Goal: Transaction & Acquisition: Purchase product/service

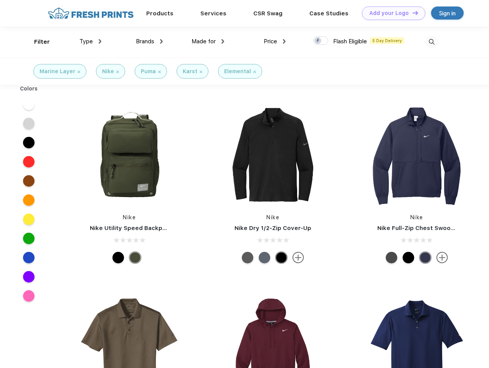
click at [390, 13] on link "Add your Logo Design Tool" at bounding box center [393, 13] width 63 height 13
click at [0, 0] on div "Design Tool" at bounding box center [0, 0] width 0 height 0
click at [411, 13] on link "Add your Logo Design Tool" at bounding box center [393, 13] width 63 height 13
click at [37, 42] on div "Filter" at bounding box center [42, 42] width 16 height 9
click at [90, 41] on span "Type" at bounding box center [85, 41] width 13 height 7
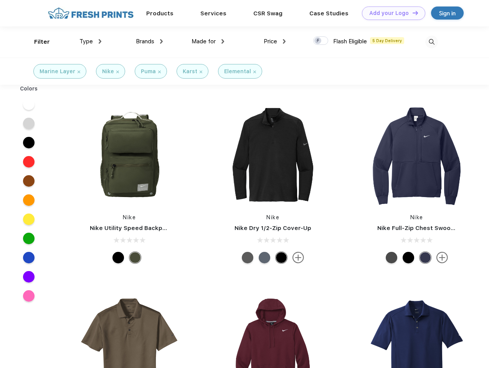
click at [149, 41] on span "Brands" at bounding box center [145, 41] width 18 height 7
click at [208, 41] on span "Made for" at bounding box center [203, 41] width 24 height 7
click at [275, 41] on span "Price" at bounding box center [269, 41] width 13 height 7
click at [321, 41] on div at bounding box center [320, 40] width 15 height 8
click at [318, 41] on input "checkbox" at bounding box center [315, 38] width 5 height 5
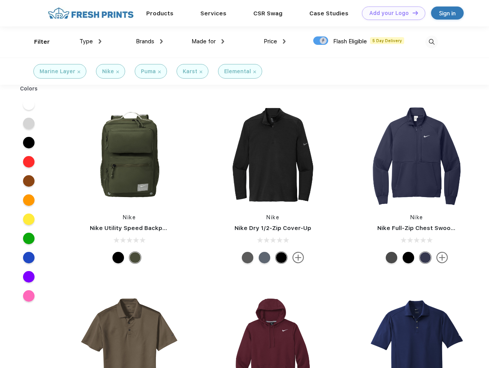
click at [431, 42] on img at bounding box center [431, 42] width 13 height 13
